Goal: Navigation & Orientation: Find specific page/section

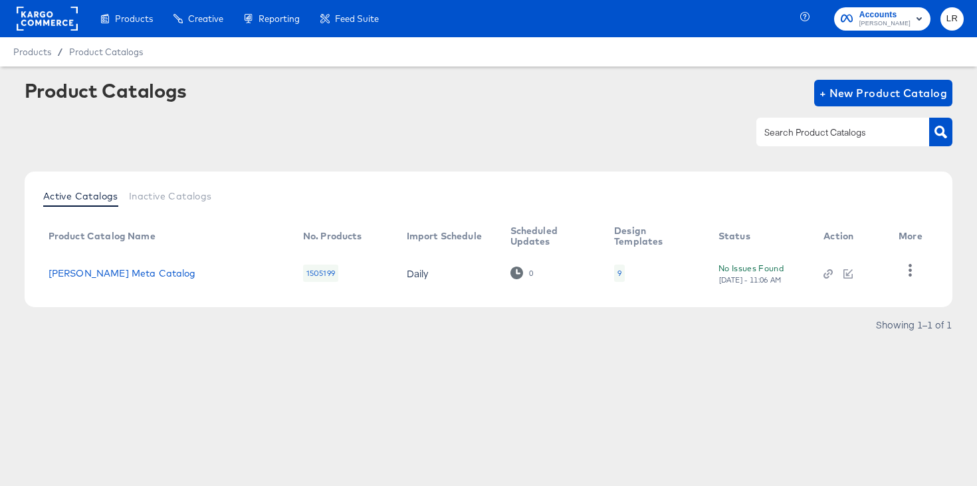
click at [893, 16] on span "Accounts" at bounding box center [884, 15] width 51 height 14
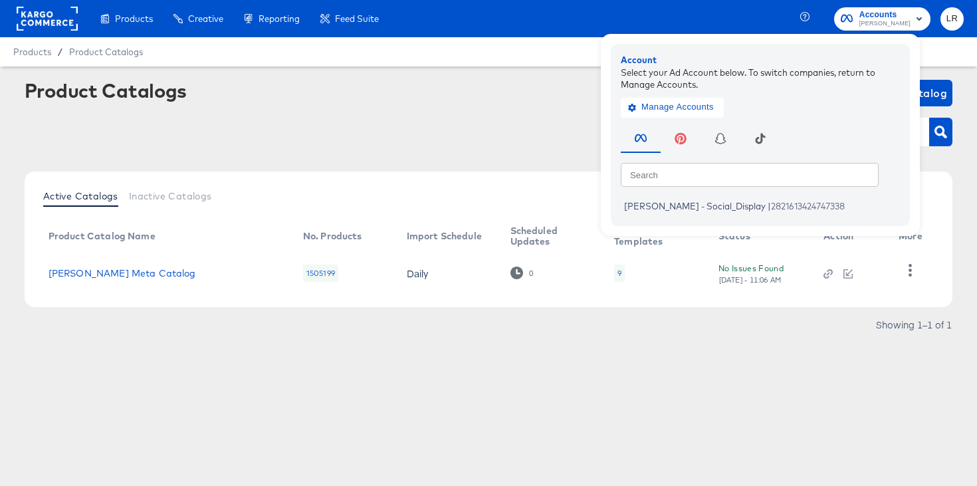
click at [63, 17] on rect at bounding box center [47, 19] width 61 height 24
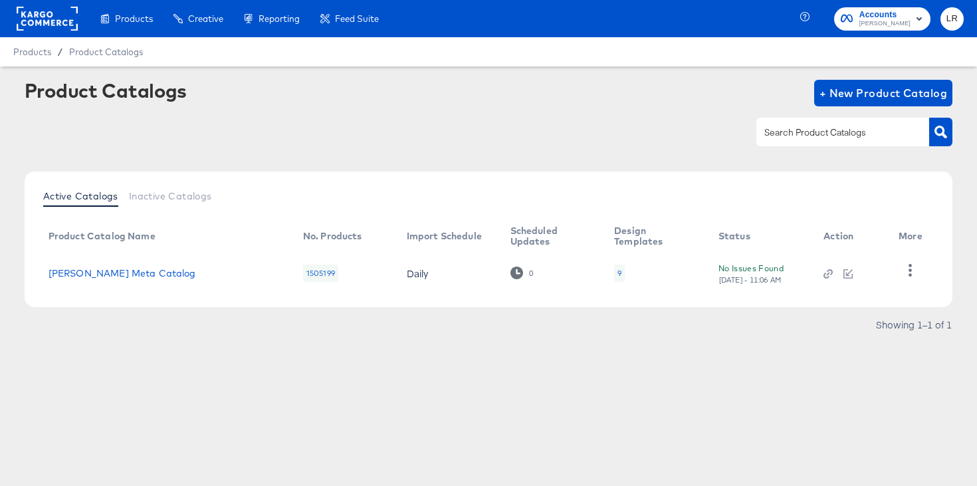
click at [47, 14] on rect at bounding box center [47, 19] width 61 height 24
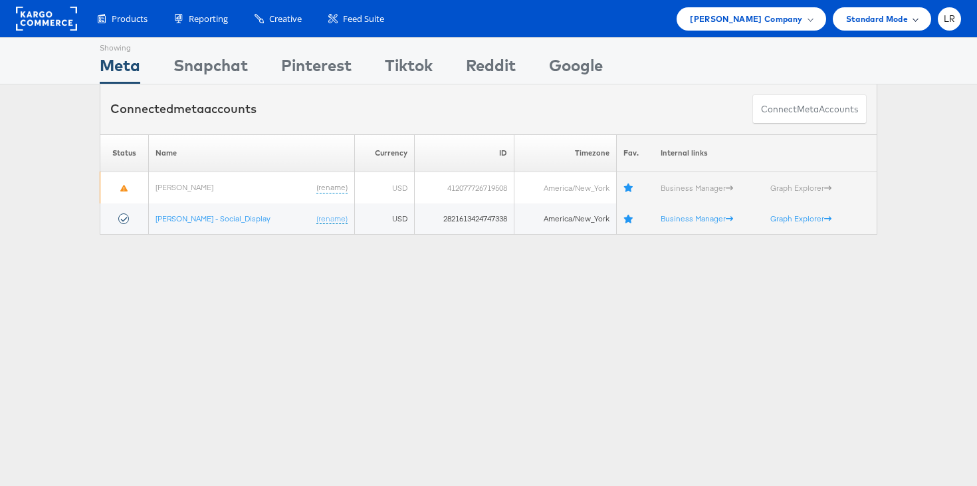
click at [898, 19] on span "Standard Mode" at bounding box center [877, 19] width 62 height 14
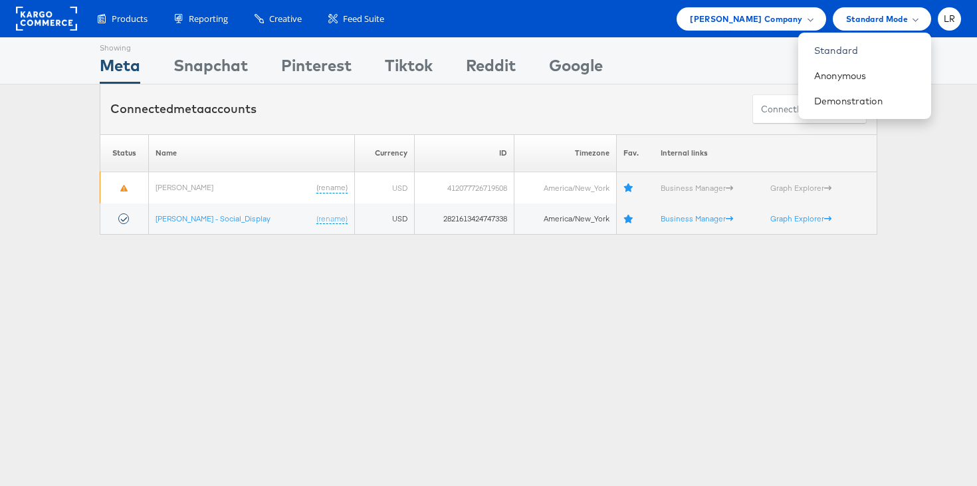
click at [766, 33] on div "Products Product Catalogs Enhance Your Product Catalog, Map Them to Publishers,…" at bounding box center [488, 18] width 977 height 37
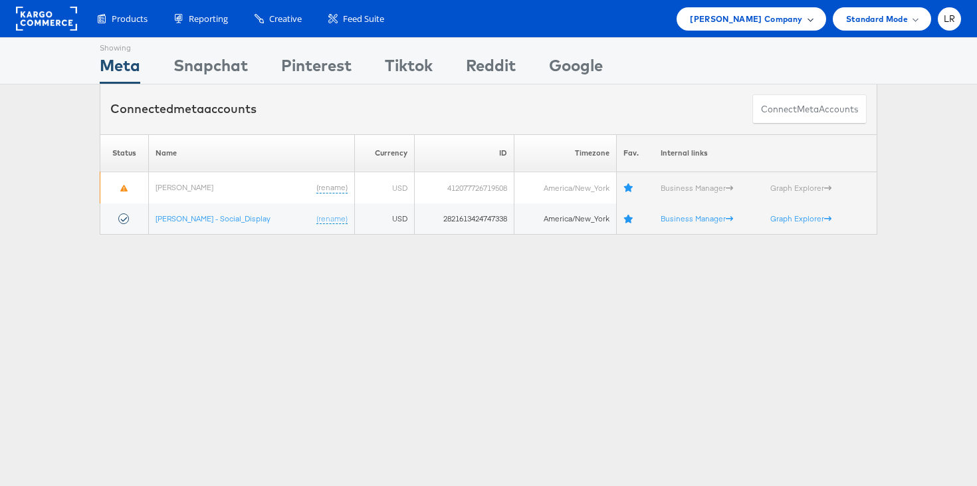
click at [766, 24] on span "[PERSON_NAME] Company" at bounding box center [746, 19] width 112 height 14
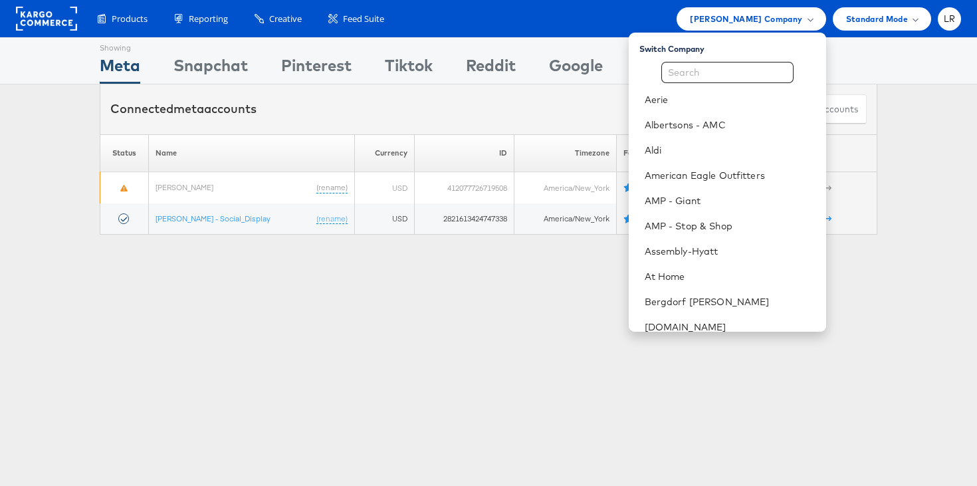
click at [214, 443] on div "Showing Meta Showing [GEOGRAPHIC_DATA] Showing Pinterest Showing Tiktok Showing…" at bounding box center [488, 369] width 977 height 665
